Goal: Task Accomplishment & Management: Complete application form

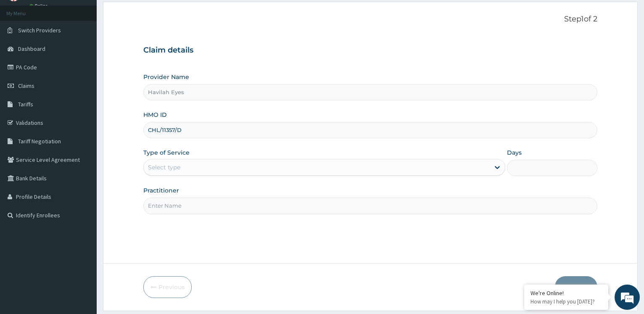
type input "CHL/11357/D"
click at [187, 166] on div "Select type" at bounding box center [316, 166] width 345 height 13
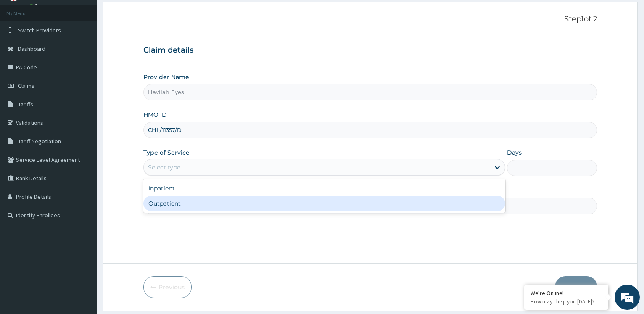
click at [172, 200] on div "Outpatient" at bounding box center [323, 203] width 361 height 15
type input "1"
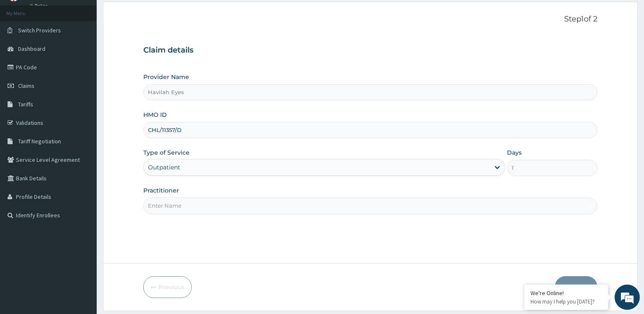
click at [169, 206] on input "Practitioner" at bounding box center [370, 205] width 454 height 16
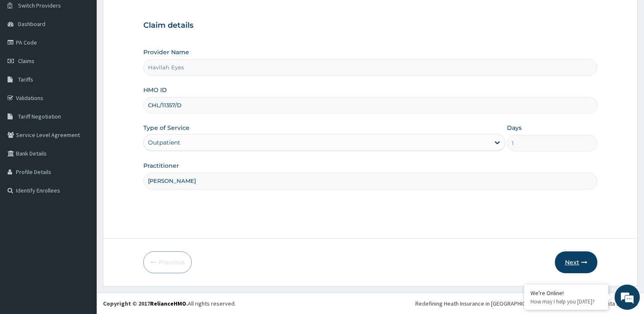
type input "DR CAROL NNEJI"
click at [572, 263] on button "Next" at bounding box center [576, 262] width 42 height 22
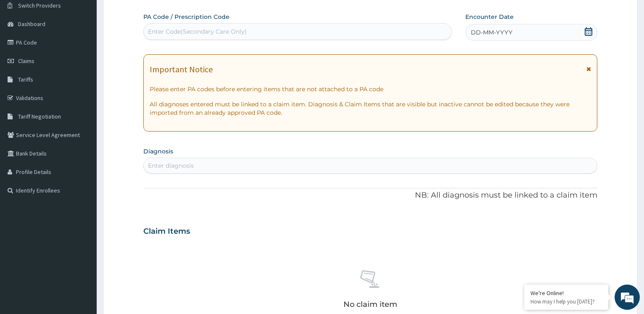
click at [177, 32] on div "Enter Code(Secondary Care Only)" at bounding box center [197, 31] width 99 height 8
paste input "PA/032305"
type input "PA/032305"
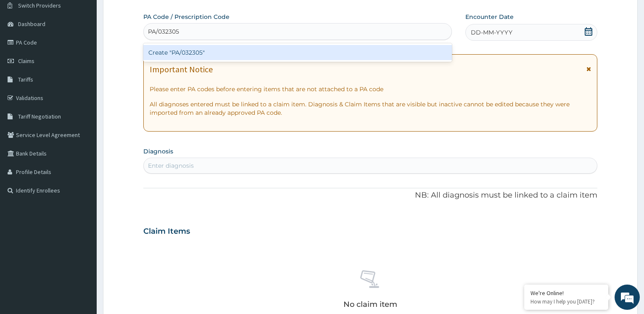
click at [196, 55] on div "Create "PA/032305"" at bounding box center [297, 52] width 308 height 15
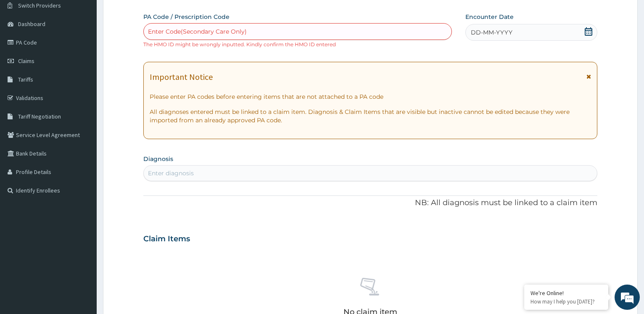
click at [177, 27] on div "Enter Code(Secondary Care Only)" at bounding box center [297, 31] width 307 height 13
paste input "PA/032305"
type input "PA/032305"
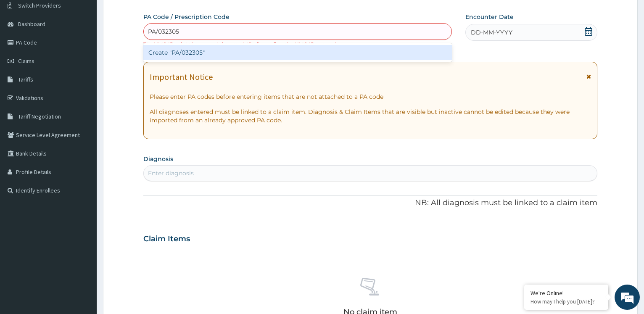
click at [189, 54] on div "Create "PA/032305"" at bounding box center [297, 52] width 308 height 15
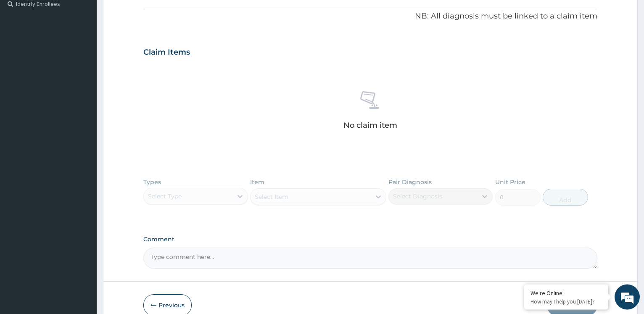
scroll to position [257, 0]
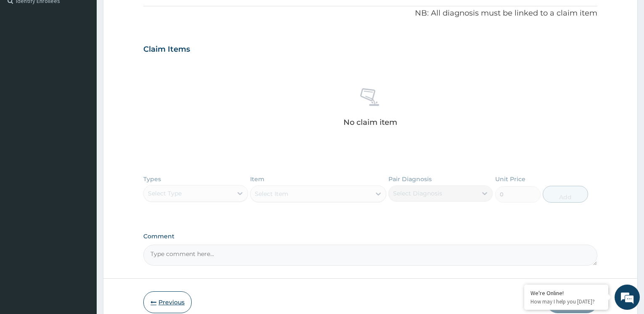
click at [179, 307] on button "Previous" at bounding box center [167, 302] width 48 height 22
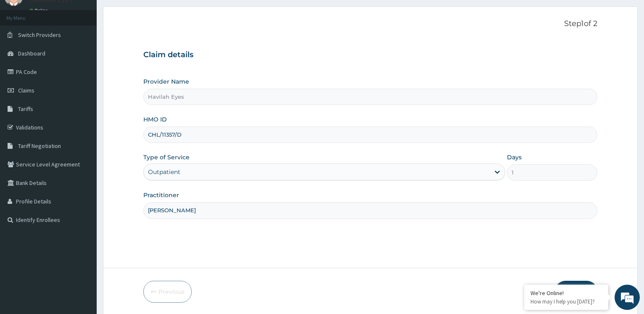
scroll to position [25, 0]
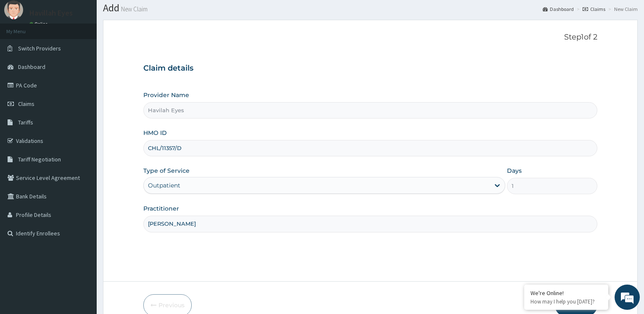
click at [186, 154] on input "CHL/11357/D" at bounding box center [370, 148] width 454 height 16
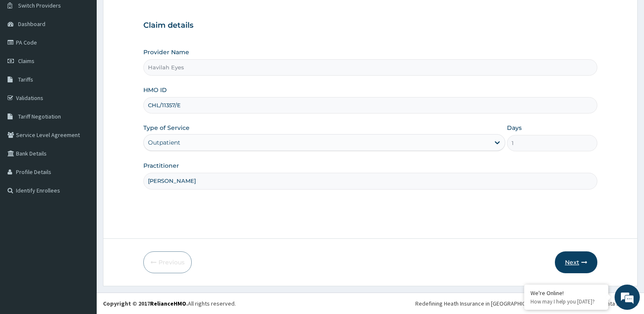
type input "CHL/11357/E"
click at [573, 263] on button "Next" at bounding box center [576, 262] width 42 height 22
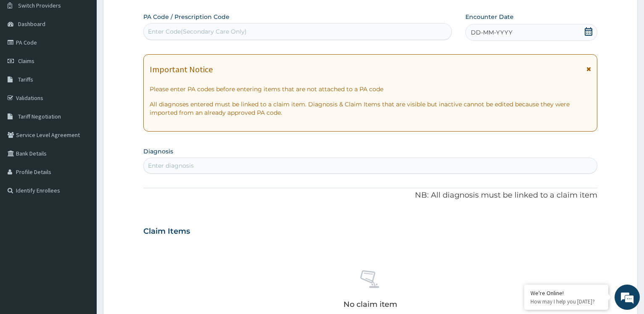
click at [175, 33] on div "Enter Code(Secondary Care Only)" at bounding box center [197, 31] width 99 height 8
paste input "PA/032305"
type input "PA/032305"
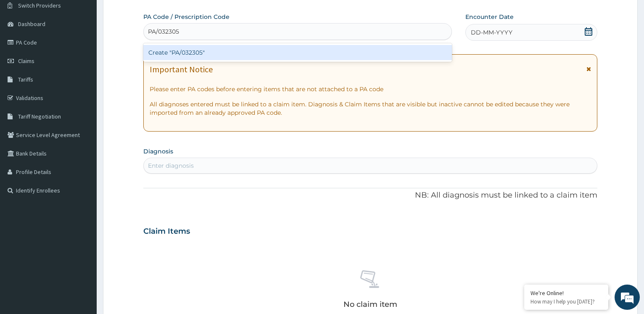
click at [182, 54] on div "Create "PA/032305"" at bounding box center [297, 52] width 308 height 15
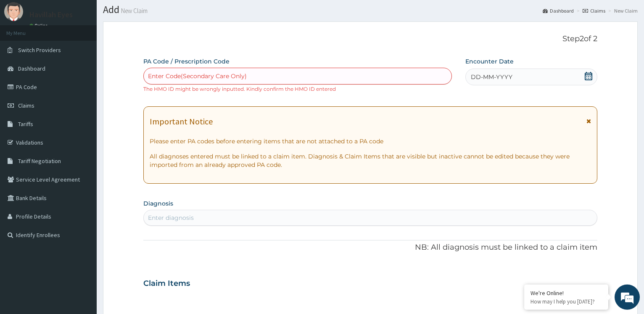
scroll to position [0, 0]
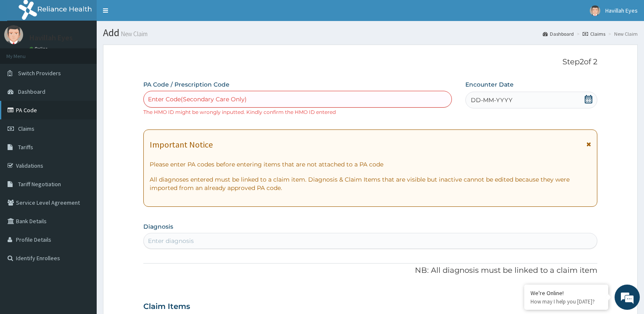
click at [29, 110] on link "PA Code" at bounding box center [48, 110] width 97 height 18
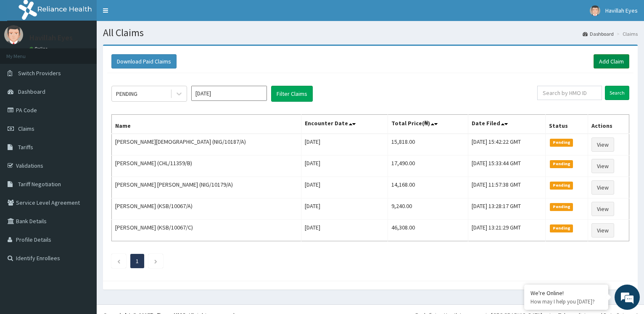
click at [618, 60] on link "Add Claim" at bounding box center [611, 61] width 36 height 14
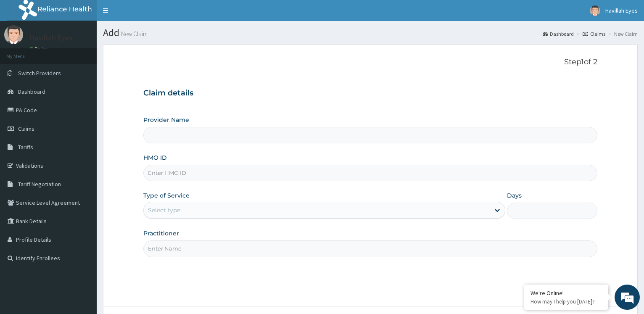
click at [179, 176] on input "HMO ID" at bounding box center [370, 173] width 454 height 16
type input "Havilah Eyes"
type input "D"
type input "CHL/11357/D"
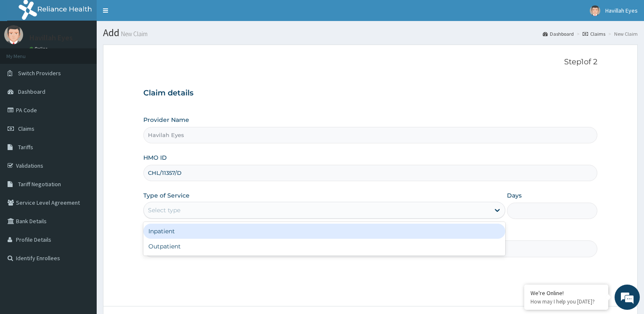
click at [233, 216] on div "Select type" at bounding box center [316, 209] width 345 height 13
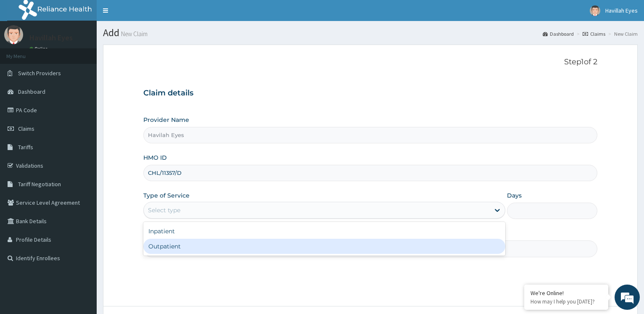
drag, startPoint x: 160, startPoint y: 247, endPoint x: 163, endPoint y: 250, distance: 5.3
click at [160, 247] on div "Outpatient" at bounding box center [323, 246] width 361 height 15
type input "1"
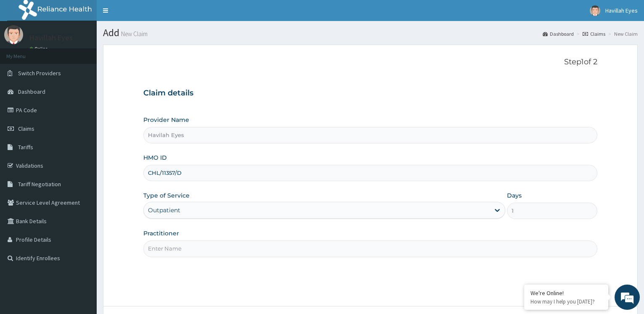
click at [183, 251] on input "Practitioner" at bounding box center [370, 248] width 454 height 16
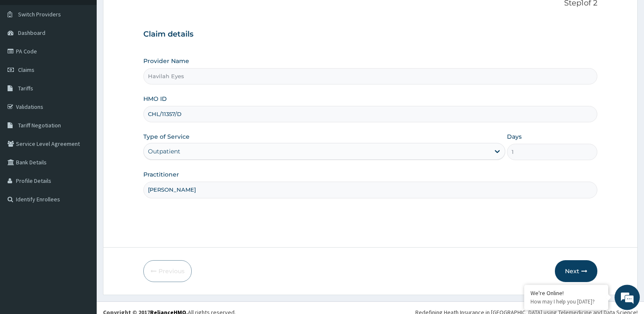
scroll to position [68, 0]
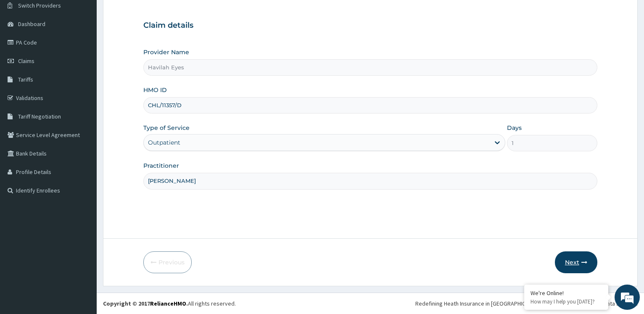
type input "[PERSON_NAME]"
click at [575, 262] on button "Next" at bounding box center [576, 262] width 42 height 22
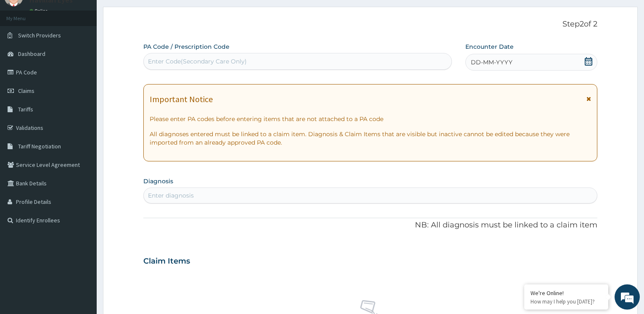
scroll to position [25, 0]
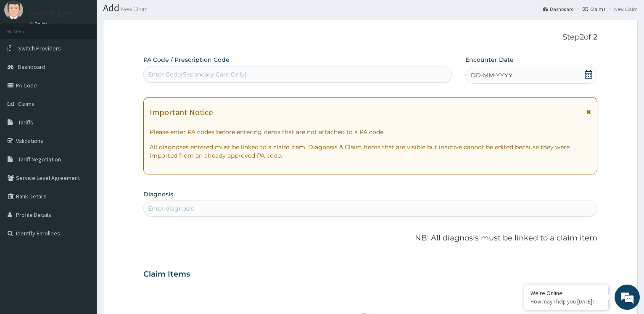
click at [170, 75] on div "Enter Code(Secondary Care Only)" at bounding box center [197, 74] width 99 height 8
paste input "PA/032305"
type input "PA/032305"
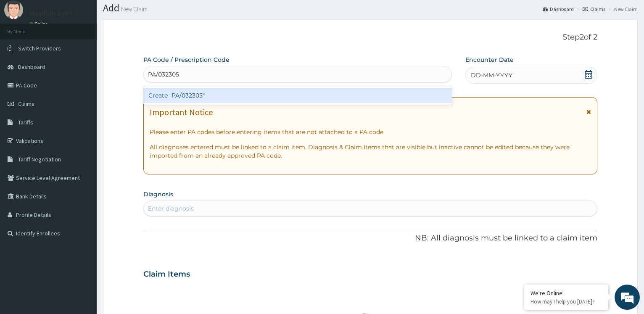
click at [182, 101] on div "Create "PA/032305"" at bounding box center [297, 95] width 308 height 15
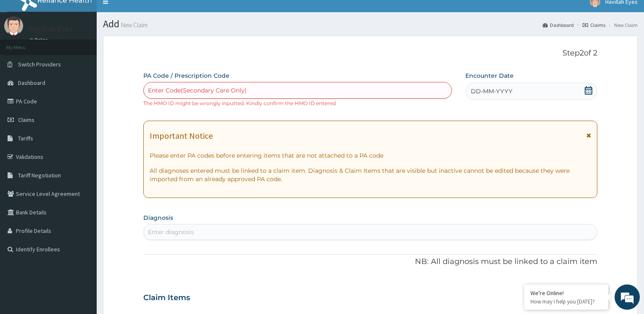
scroll to position [0, 0]
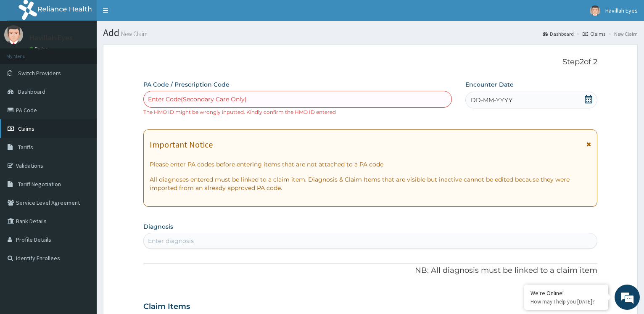
click at [31, 131] on span "Claims" at bounding box center [26, 129] width 16 height 8
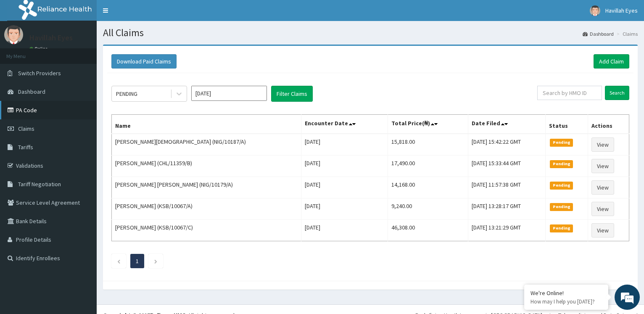
click at [26, 107] on link "PA Code" at bounding box center [48, 110] width 97 height 18
click at [620, 58] on link "Add Claim" at bounding box center [611, 61] width 36 height 14
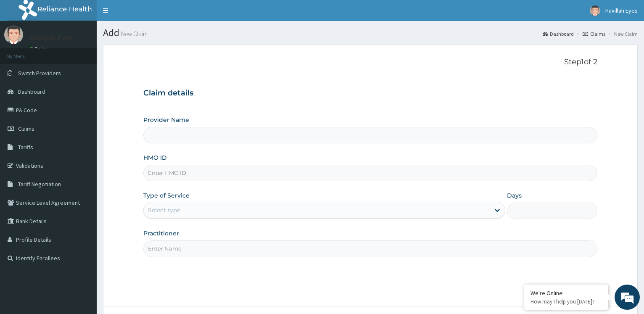
click at [163, 176] on input "HMO ID" at bounding box center [370, 173] width 454 height 16
type input "DR"
type input "Havilah Eyes"
type input "D"
type input "CHL/11359/E"
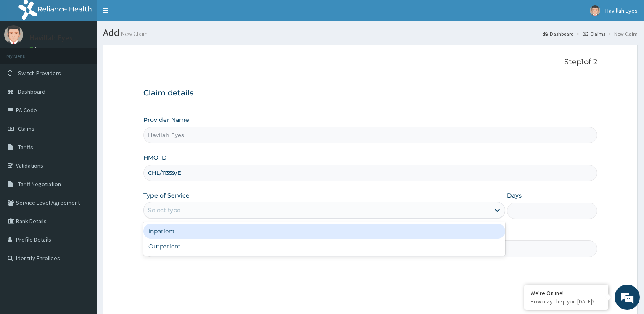
click at [177, 213] on div "Select type" at bounding box center [164, 210] width 32 height 8
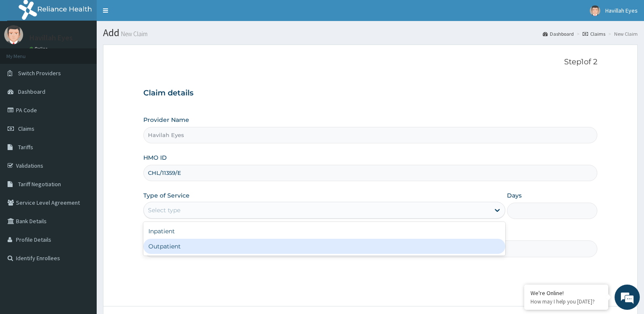
click at [169, 250] on div "Outpatient" at bounding box center [323, 246] width 361 height 15
type input "1"
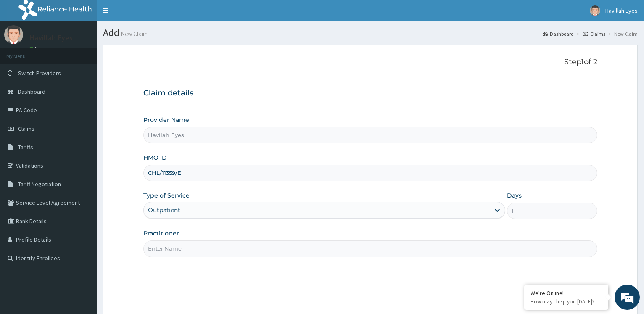
click at [176, 250] on input "Practitioner" at bounding box center [370, 248] width 454 height 16
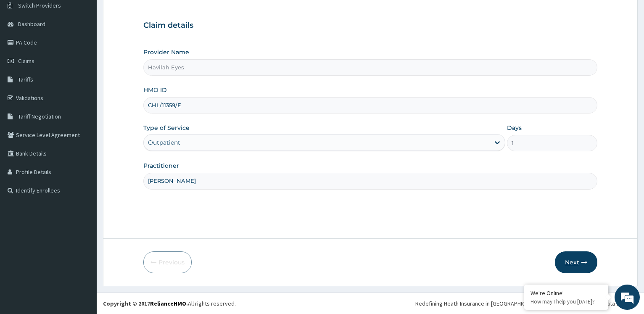
type input "[PERSON_NAME]"
click at [571, 263] on button "Next" at bounding box center [576, 262] width 42 height 22
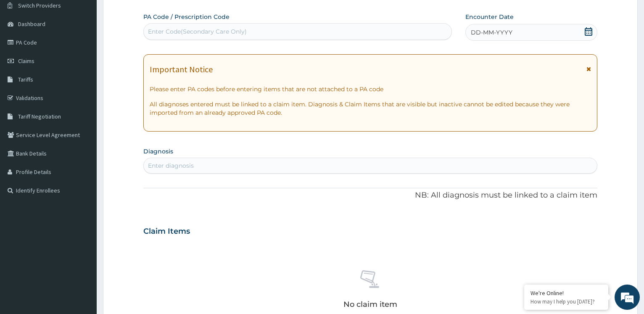
click at [204, 33] on div "Enter Code(Secondary Care Only)" at bounding box center [197, 31] width 99 height 8
paste input "PA/132995"
type input "PA/132995"
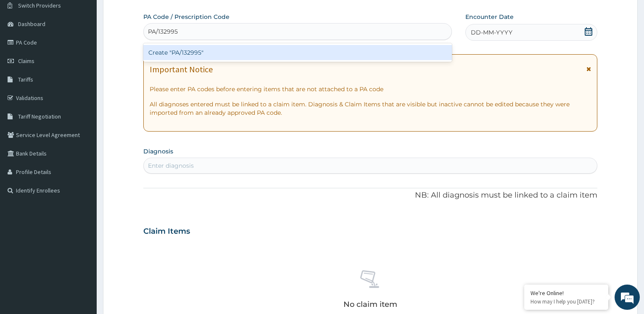
click at [178, 52] on div "Create "PA/132995"" at bounding box center [297, 52] width 308 height 15
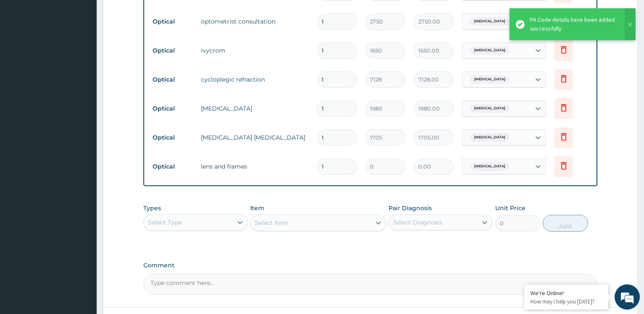
scroll to position [410, 0]
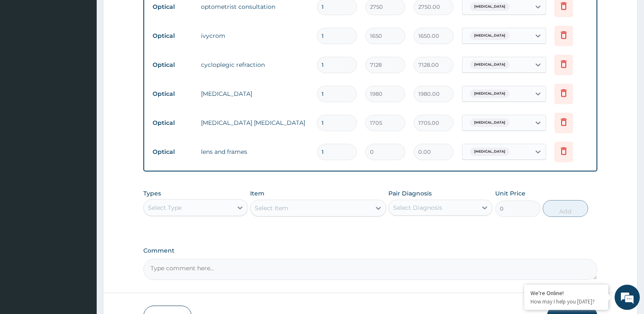
drag, startPoint x: 197, startPoint y: 271, endPoint x: 197, endPoint y: 265, distance: 6.3
click at [197, 269] on textarea "Comment" at bounding box center [370, 269] width 454 height 21
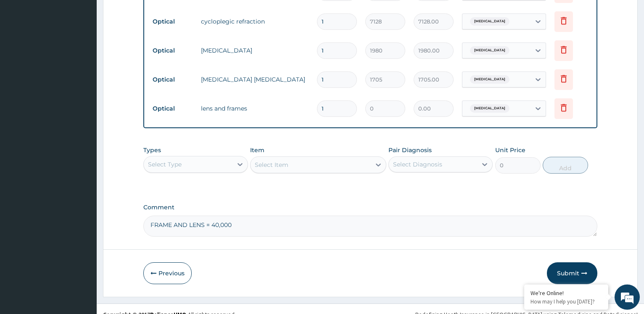
scroll to position [464, 0]
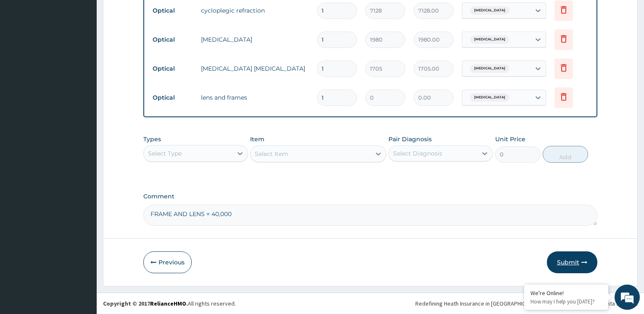
type textarea "FRAME AND LENS = 40,000"
click at [570, 261] on button "Submit" at bounding box center [572, 262] width 50 height 22
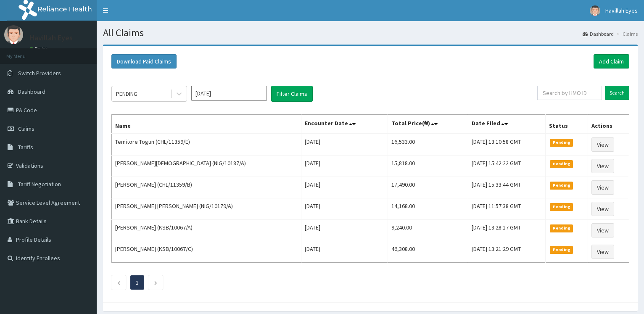
scroll to position [33, 0]
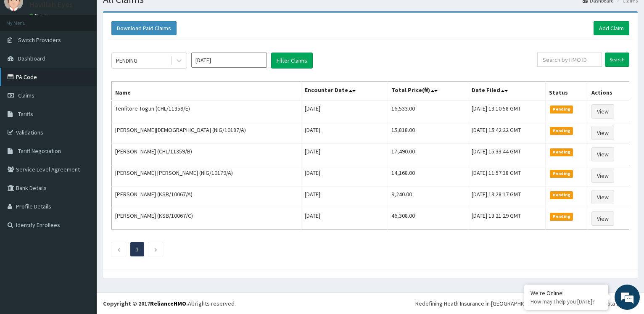
click at [28, 79] on link "PA Code" at bounding box center [48, 77] width 97 height 18
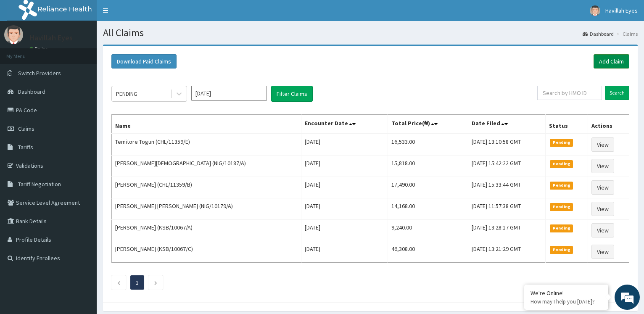
click at [613, 58] on link "Add Claim" at bounding box center [611, 61] width 36 height 14
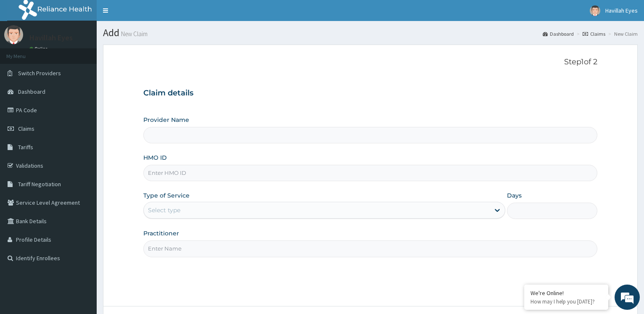
click at [174, 176] on input "HMO ID" at bounding box center [370, 173] width 454 height 16
type input "C"
type input "Havilah Eyes"
type input "CHL/11359/D"
click at [182, 209] on div "Select type" at bounding box center [316, 209] width 345 height 13
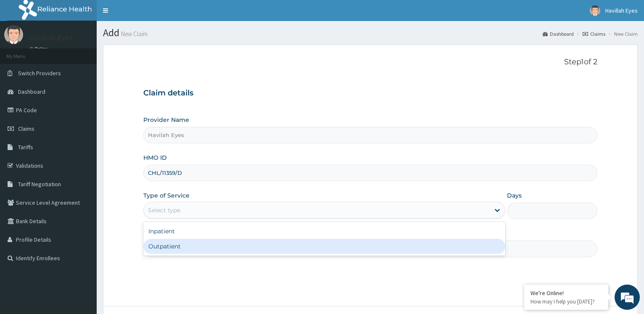
click at [169, 248] on div "Outpatient" at bounding box center [323, 246] width 361 height 15
type input "1"
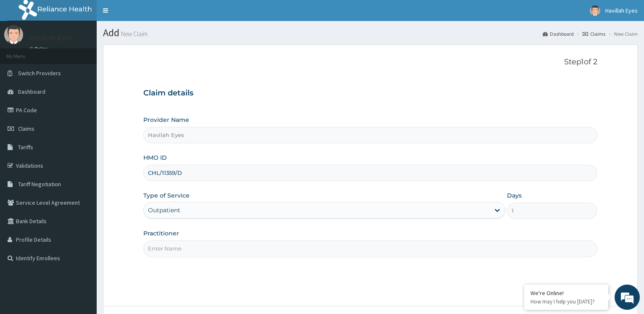
click at [169, 246] on input "Practitioner" at bounding box center [370, 248] width 454 height 16
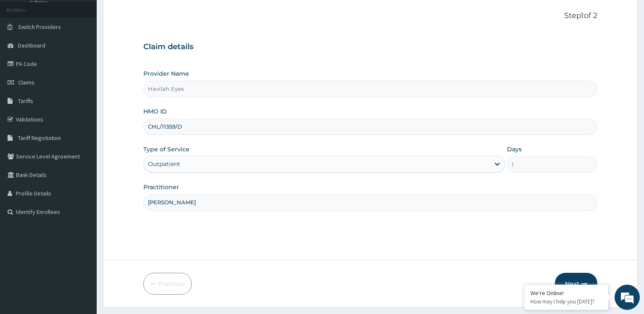
scroll to position [68, 0]
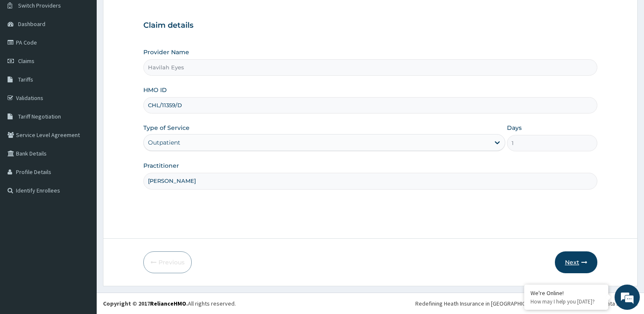
type input "[PERSON_NAME]"
click at [570, 264] on button "Next" at bounding box center [576, 262] width 42 height 22
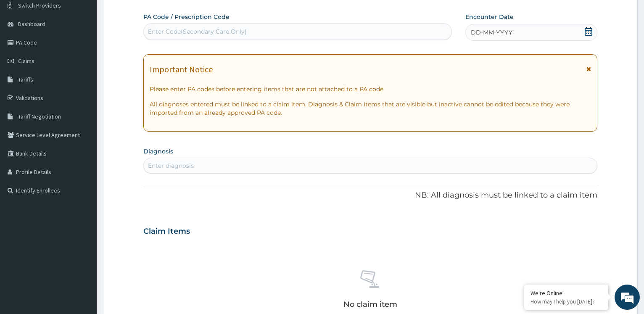
click at [200, 32] on div "Enter Code(Secondary Care Only)" at bounding box center [197, 31] width 99 height 8
paste input "PA/032305"
type input "PA/032305"
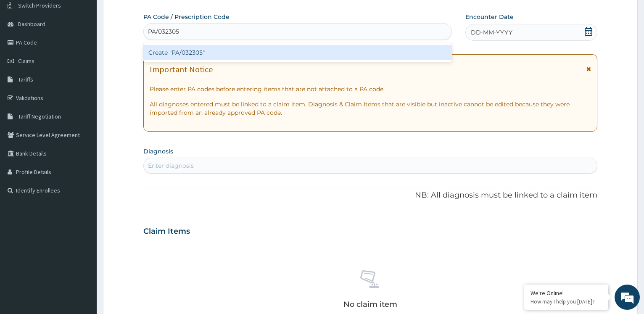
click at [191, 50] on div "Create "PA/032305"" at bounding box center [297, 52] width 308 height 15
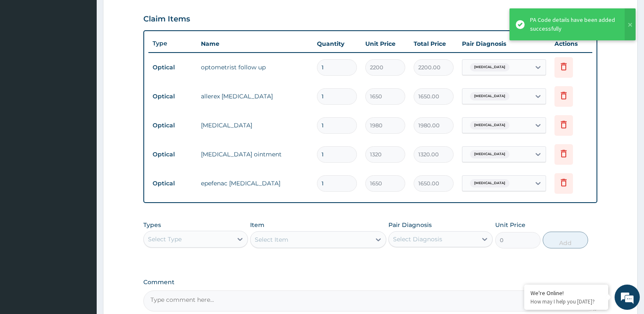
scroll to position [368, 0]
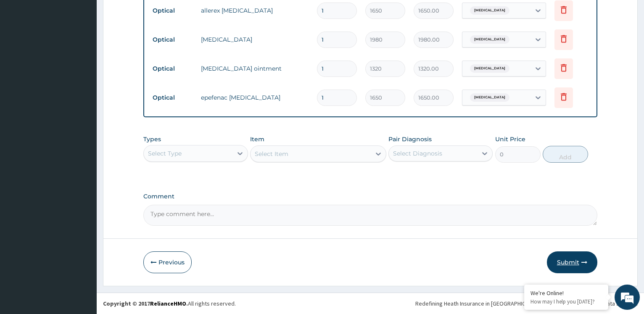
click at [570, 261] on button "Submit" at bounding box center [572, 262] width 50 height 22
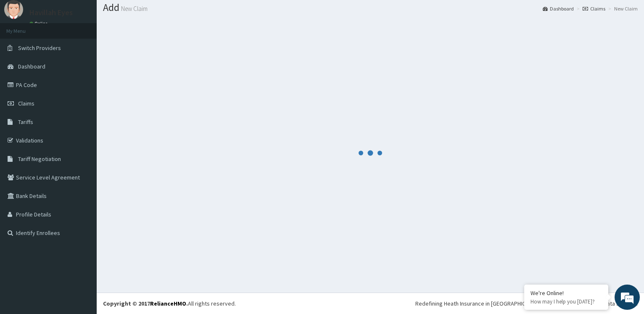
scroll to position [25, 0]
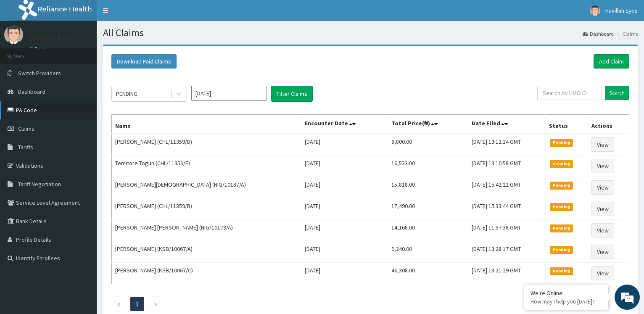
click at [22, 112] on link "PA Code" at bounding box center [48, 110] width 97 height 18
click at [607, 63] on link "Add Claim" at bounding box center [611, 61] width 36 height 14
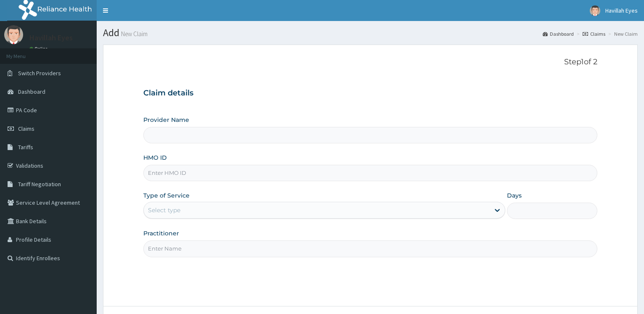
type input "Havilah Eyes"
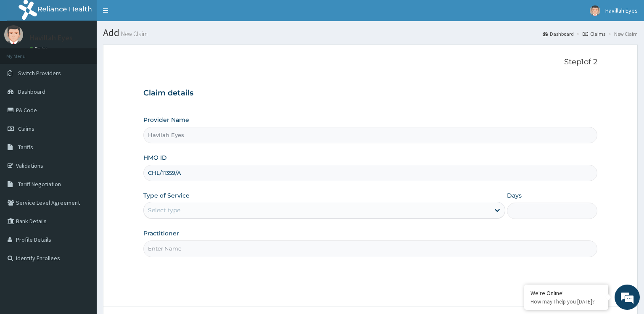
type input "CHL/11359/A"
click at [176, 208] on div "Select type" at bounding box center [164, 210] width 32 height 8
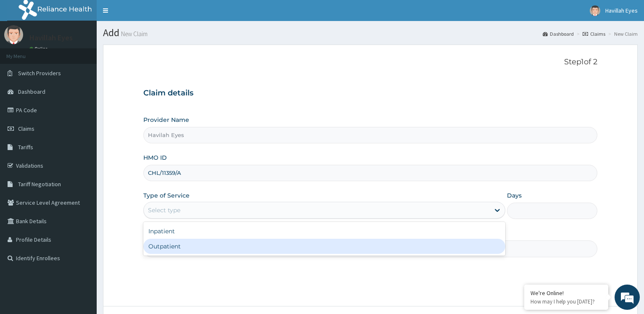
click at [171, 247] on div "Outpatient" at bounding box center [323, 246] width 361 height 15
type input "1"
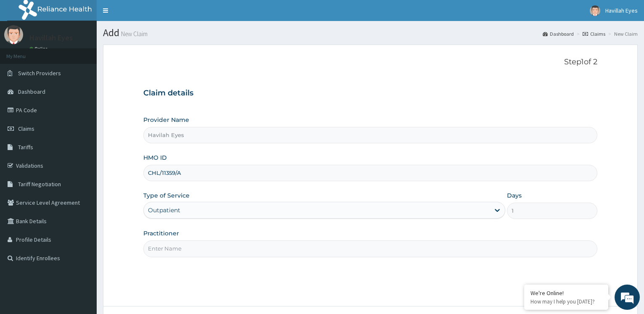
click at [179, 250] on input "Practitioner" at bounding box center [370, 248] width 454 height 16
click at [168, 252] on input "Practitioner" at bounding box center [370, 248] width 454 height 16
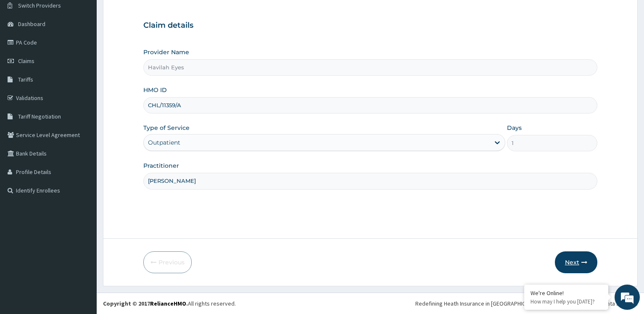
type input "DR CAROL NNEJI"
click at [574, 261] on button "Next" at bounding box center [576, 262] width 42 height 22
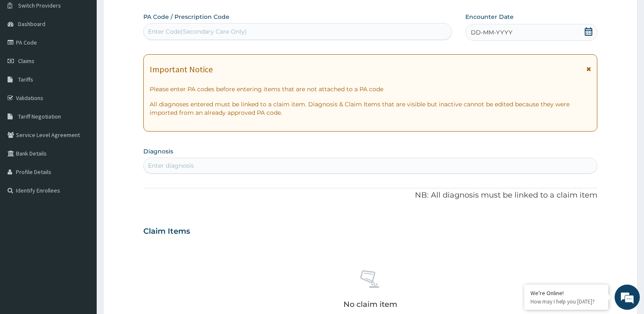
click at [221, 31] on div "Enter Code(Secondary Care Only)" at bounding box center [197, 31] width 99 height 8
paste input "PA/6FEE1B"
type input "PA/6FEE1B"
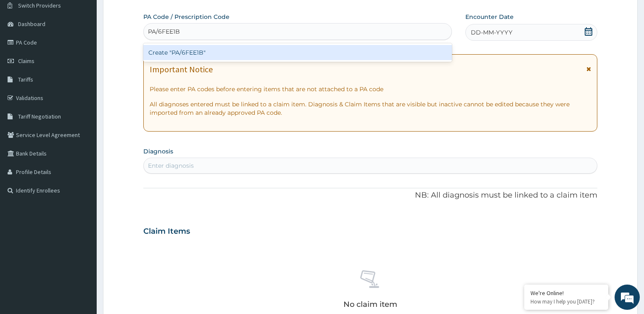
click at [197, 53] on div "Create "PA/6FEE1B"" at bounding box center [297, 52] width 308 height 15
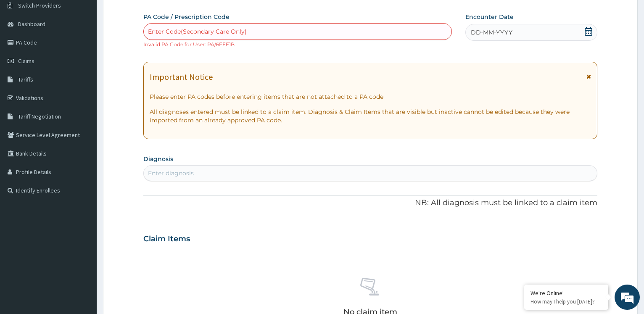
scroll to position [0, 0]
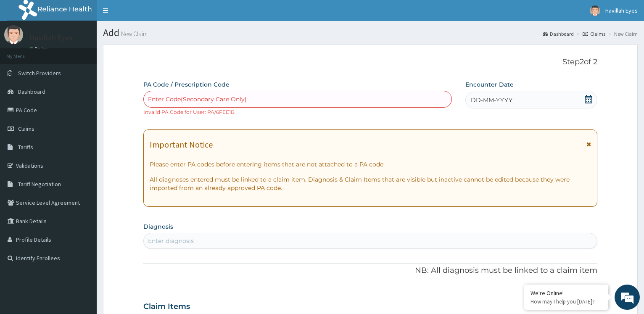
click at [203, 98] on div "Enter Code(Secondary Care Only)" at bounding box center [197, 99] width 99 height 8
click at [181, 95] on div "Enter Code(Secondary Care Only)" at bounding box center [297, 98] width 307 height 13
click at [254, 95] on div "Enter Code(Secondary Care Only)" at bounding box center [297, 98] width 307 height 13
click at [257, 98] on div "Enter Code(Secondary Care Only)" at bounding box center [297, 98] width 307 height 13
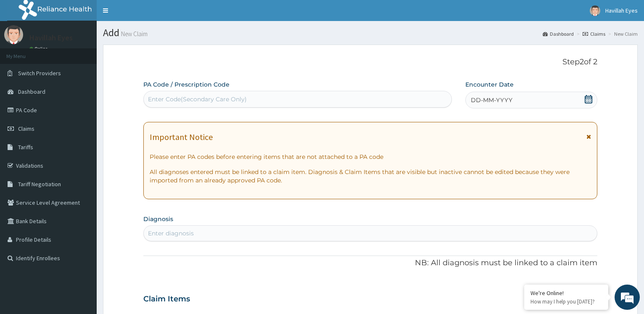
paste input "PA/6FEE1B"
type input "PA/6FEE1B"
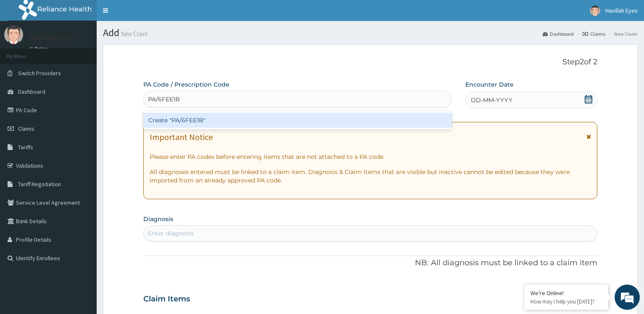
click at [187, 120] on div "Create "PA/6FEE1B"" at bounding box center [297, 120] width 308 height 15
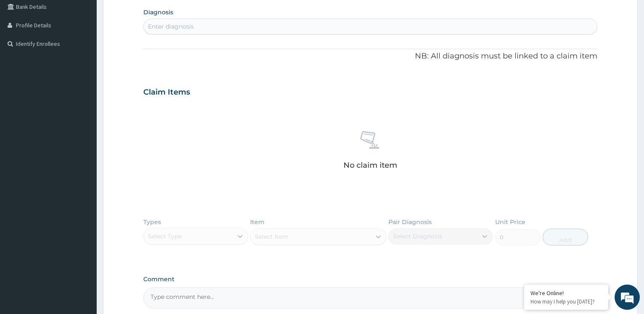
scroll to position [297, 0]
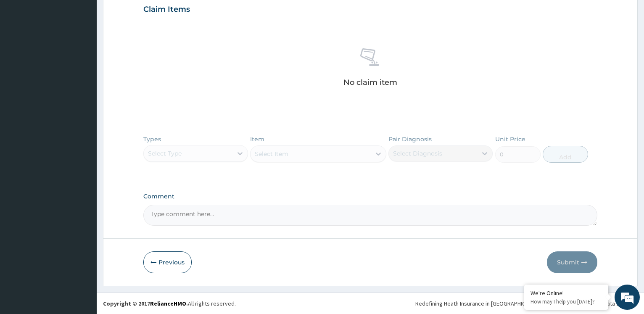
click at [177, 260] on button "Previous" at bounding box center [167, 262] width 48 height 22
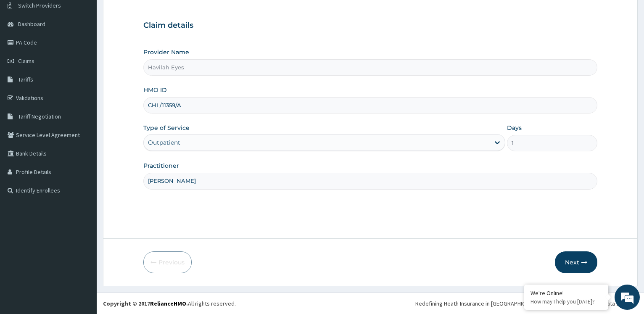
click at [188, 106] on input "CHL/11359/A" at bounding box center [370, 105] width 454 height 16
type input "CHL/11359/B"
click at [572, 260] on button "Next" at bounding box center [576, 262] width 42 height 22
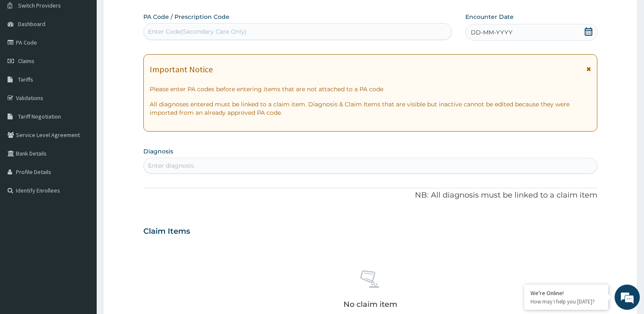
click at [173, 29] on div "Enter Code(Secondary Care Only)" at bounding box center [197, 31] width 99 height 8
paste input "PA/6FEE1B"
type input "PA/6FEE1B"
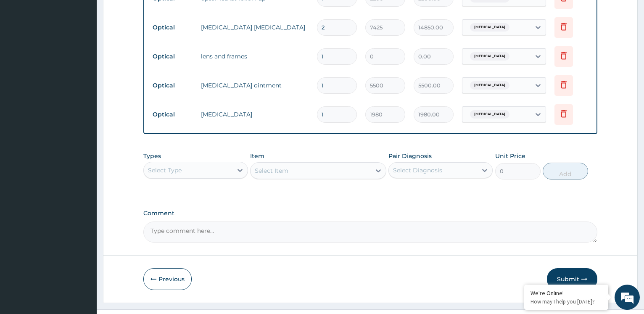
scroll to position [464, 0]
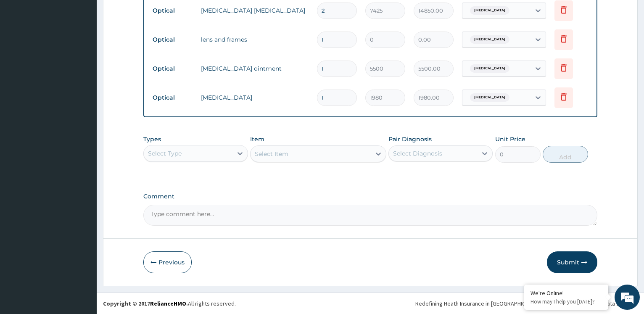
click at [217, 216] on textarea "Comment" at bounding box center [370, 215] width 454 height 21
type textarea "FRAME AND LENS = 40,000"
click at [566, 262] on button "Submit" at bounding box center [572, 262] width 50 height 22
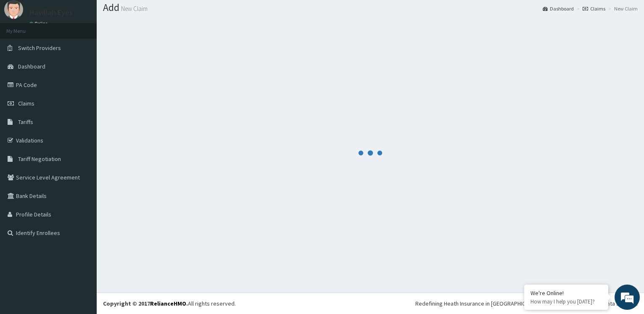
scroll to position [25, 0]
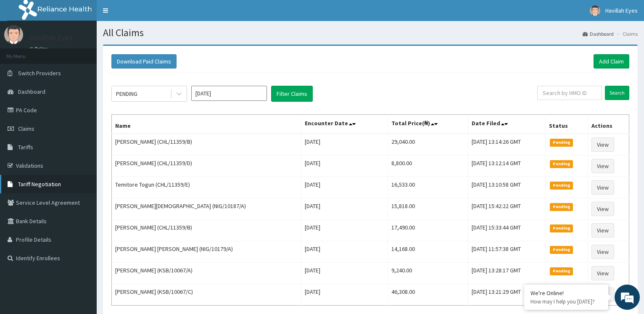
scroll to position [43, 0]
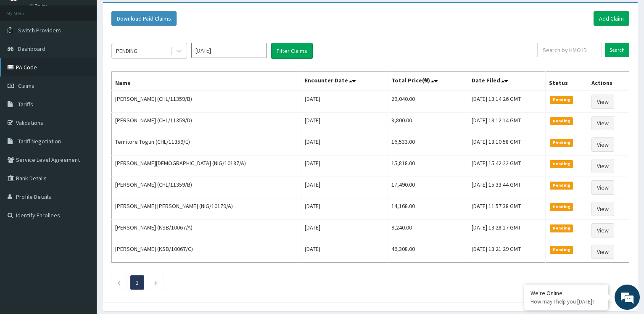
drag, startPoint x: 20, startPoint y: 66, endPoint x: 24, endPoint y: 66, distance: 4.6
click at [20, 66] on link "PA Code" at bounding box center [48, 67] width 97 height 18
